Goal: Task Accomplishment & Management: Complete application form

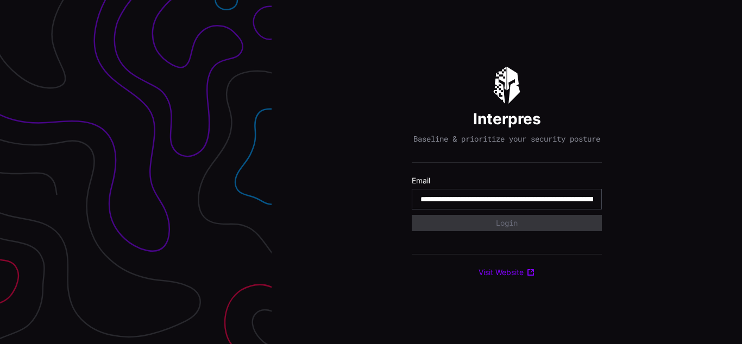
type input "**********"
click at [507, 204] on input "**********" at bounding box center [506, 199] width 173 height 10
click at [371, 172] on div "Interpres Baseline & prioritize your security posture Email Login Visit Website" at bounding box center [507, 172] width 470 height 344
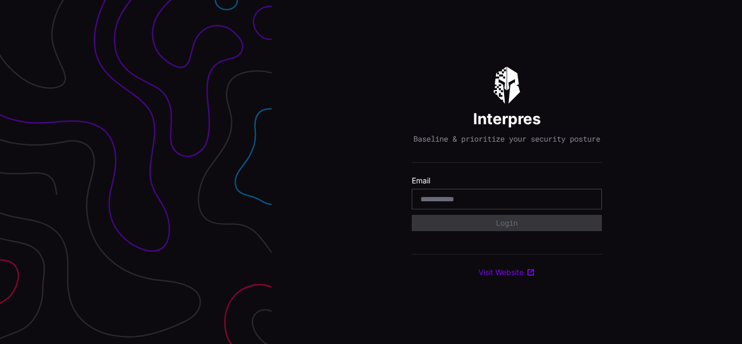
click at [371, 172] on div "Interpres Baseline & prioritize your security posture Email Login Visit Website" at bounding box center [507, 172] width 470 height 344
